Goal: Task Accomplishment & Management: Complete application form

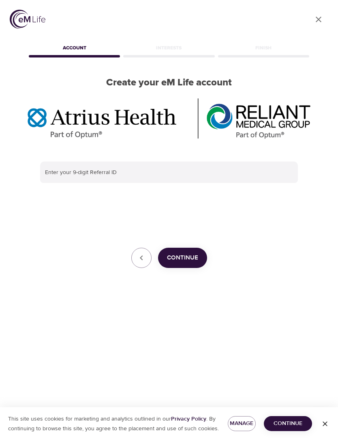
click at [79, 173] on input "text" at bounding box center [169, 173] width 258 height 22
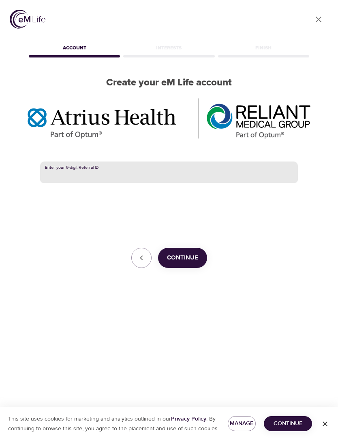
paste input "385124278"
type input "385124278"
click at [190, 256] on span "Continue" at bounding box center [182, 258] width 31 height 11
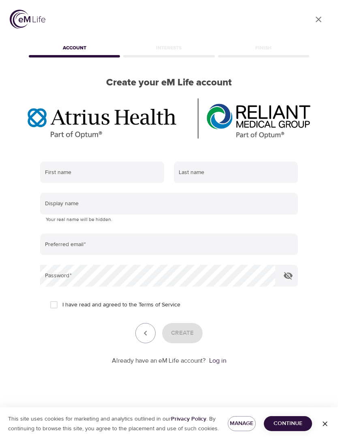
click at [66, 169] on input "text" at bounding box center [102, 173] width 124 height 22
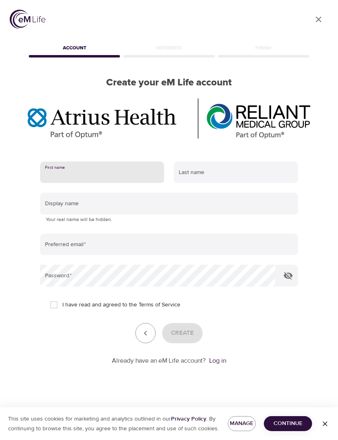
type input "[PERSON_NAME]"
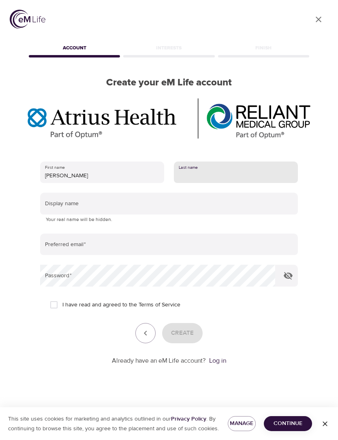
type input "[PERSON_NAME]"
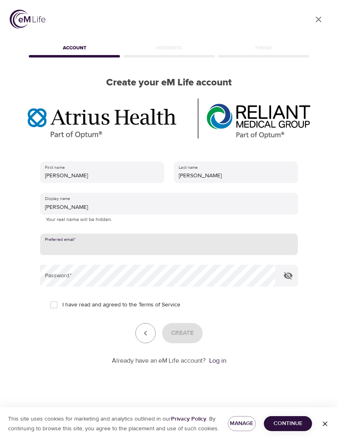
click at [100, 204] on input "[PERSON_NAME]" at bounding box center [169, 204] width 258 height 22
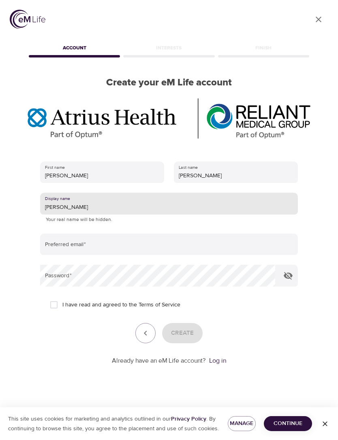
type input "[PERSON_NAME]"
click at [57, 242] on input "email" at bounding box center [169, 245] width 258 height 22
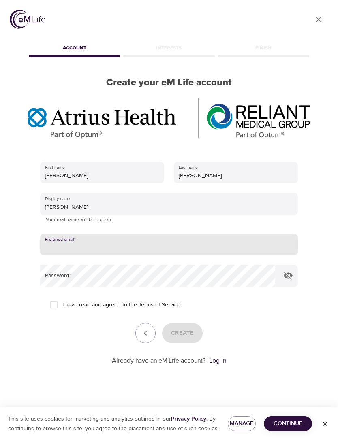
type input "[EMAIL_ADDRESS][DOMAIN_NAME]"
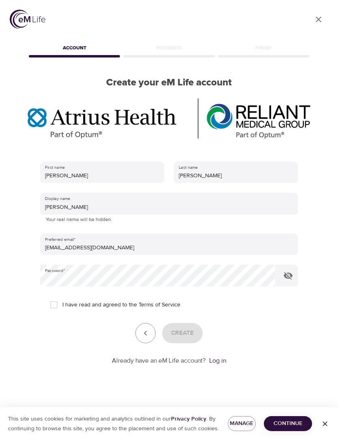
click at [54, 301] on input "I have read and agreed to the Terms of Service" at bounding box center [53, 304] width 17 height 17
checkbox input "true"
click at [190, 333] on span "Create" at bounding box center [182, 333] width 23 height 11
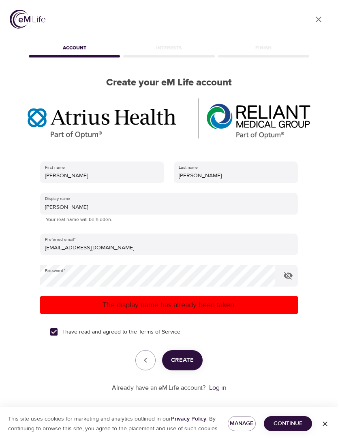
click at [74, 203] on input "[PERSON_NAME]" at bounding box center [169, 204] width 258 height 22
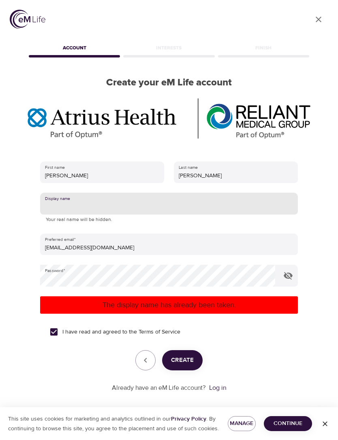
type input "[PERSON_NAME]"
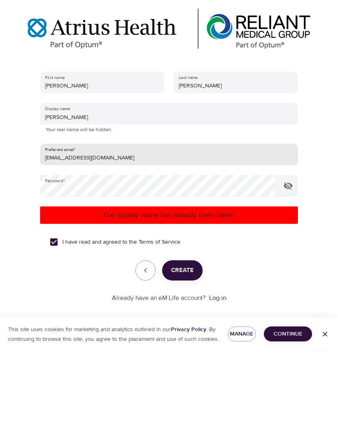
click at [189, 355] on span "Create" at bounding box center [182, 360] width 23 height 11
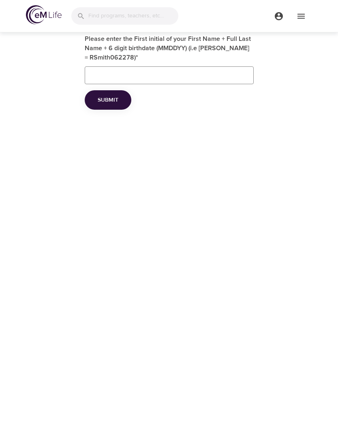
click at [92, 72] on input "Please enter the First initial of your First Name + Full Last Name + 6 digit bi…" at bounding box center [169, 75] width 169 height 18
type input "HBrady101570"
click at [102, 98] on span "Submit" at bounding box center [108, 100] width 21 height 10
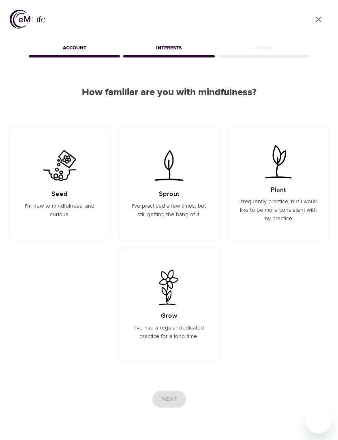
click at [183, 181] on img at bounding box center [168, 166] width 41 height 36
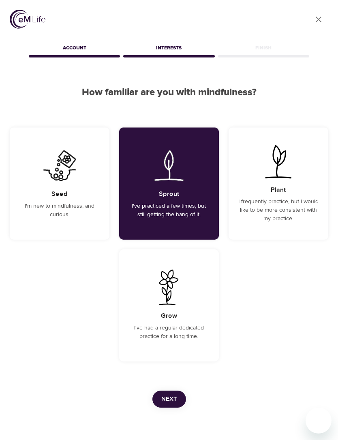
click at [175, 392] on button "Next" at bounding box center [169, 399] width 34 height 17
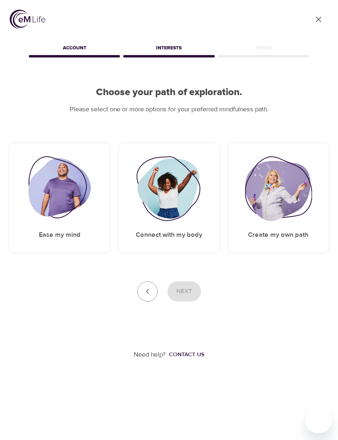
click at [63, 190] on img at bounding box center [59, 188] width 63 height 65
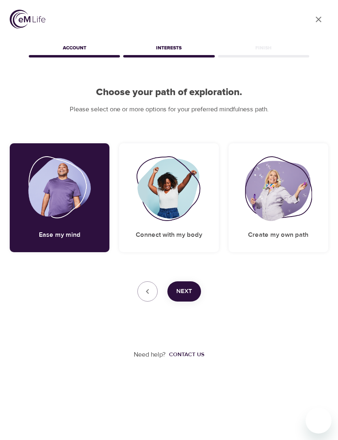
click at [190, 287] on span "Next" at bounding box center [184, 291] width 16 height 11
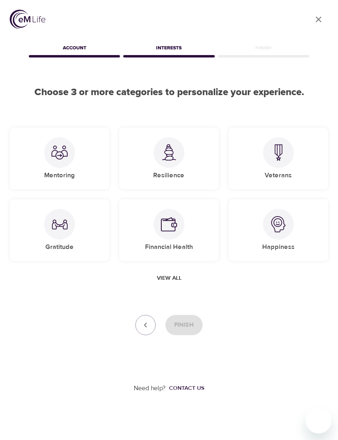
click at [181, 159] on div at bounding box center [168, 152] width 31 height 31
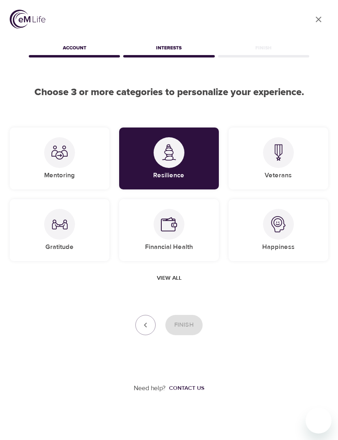
click at [286, 239] on div "Happiness" at bounding box center [278, 230] width 100 height 62
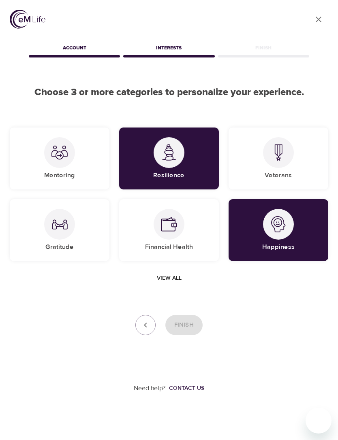
click at [60, 231] on img at bounding box center [59, 224] width 16 height 16
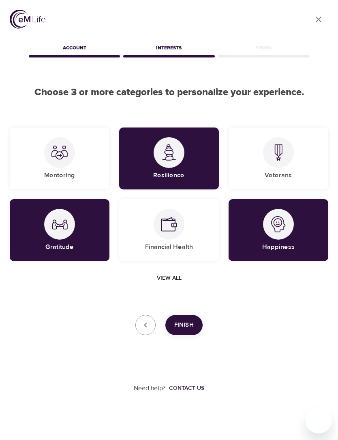
click at [194, 320] on button "Finish" at bounding box center [183, 325] width 37 height 20
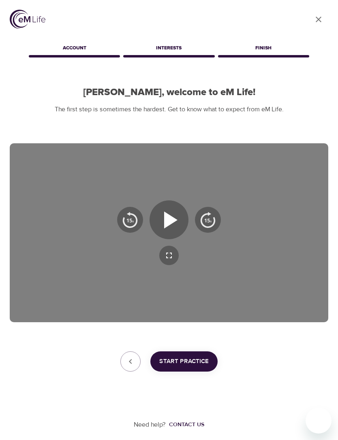
click at [173, 220] on icon "button" at bounding box center [170, 219] width 13 height 17
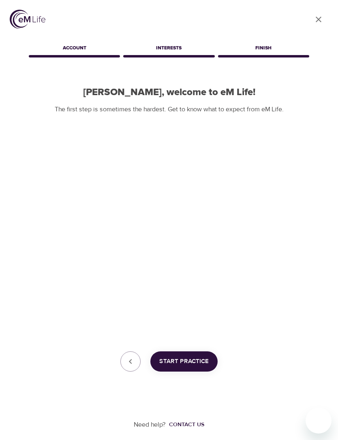
click at [202, 362] on span "Start Practice" at bounding box center [183, 361] width 49 height 11
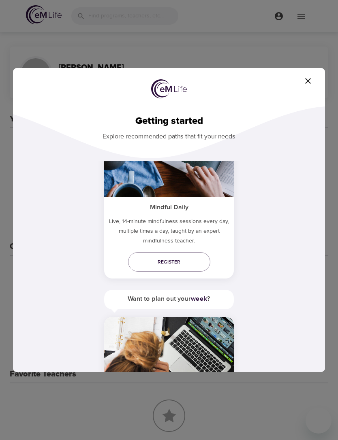
scroll to position [232, 0]
click at [198, 254] on link "Register" at bounding box center [169, 262] width 82 height 19
